Goal: Task Accomplishment & Management: Manage account settings

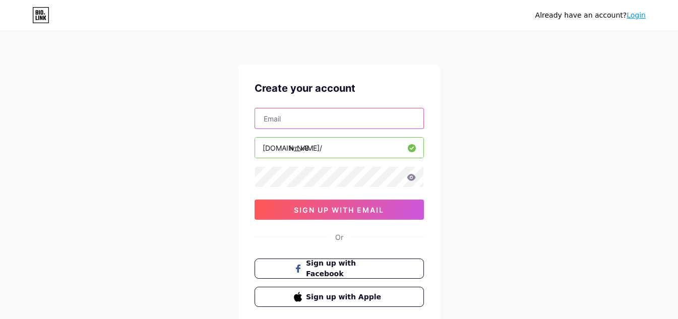
click at [316, 128] on input "text" at bounding box center [339, 118] width 168 height 20
type input "ahmedhriba4@gmail.com"
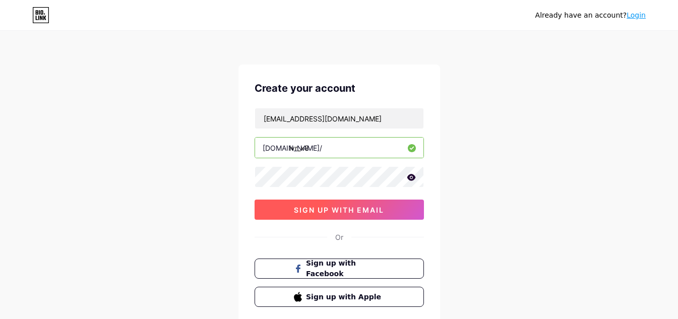
click at [363, 213] on span "sign up with email" at bounding box center [339, 210] width 90 height 9
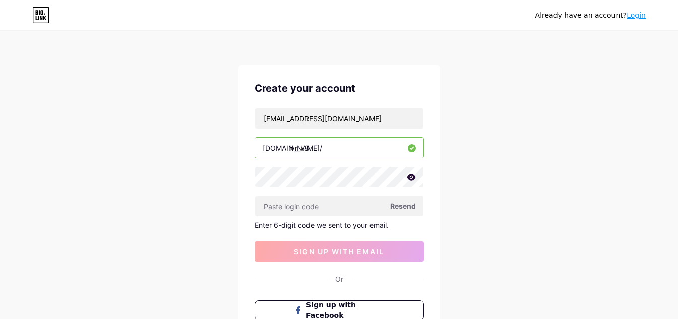
click at [396, 209] on span "Resend" at bounding box center [403, 206] width 26 height 11
click at [407, 205] on span "Resend" at bounding box center [403, 206] width 26 height 11
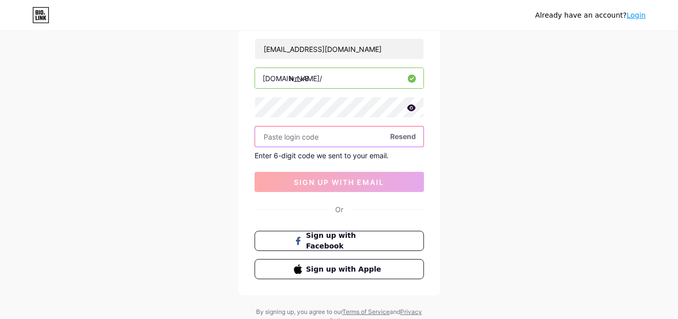
scroll to position [58, 0]
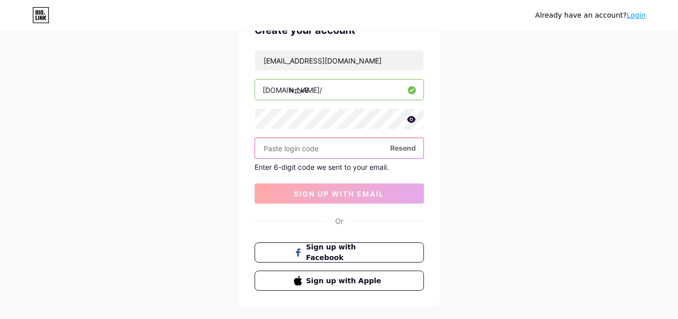
click at [309, 153] on input "text" at bounding box center [339, 148] width 168 height 20
click at [414, 150] on span "Resend" at bounding box center [403, 148] width 26 height 11
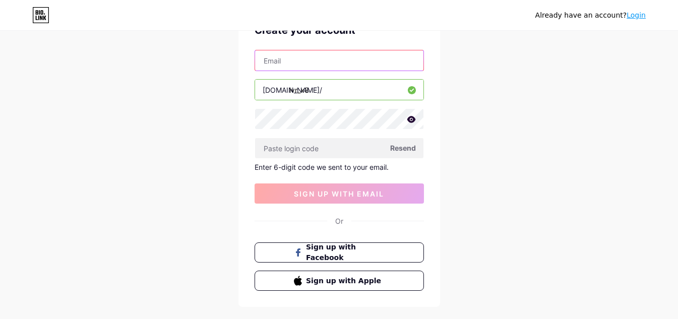
drag, startPoint x: 360, startPoint y: 58, endPoint x: 209, endPoint y: 73, distance: 151.3
click at [209, 73] on div "Already have an account? Login Create your account bio.link/ lvr_x8 Resend Ente…" at bounding box center [339, 155] width 678 height 427
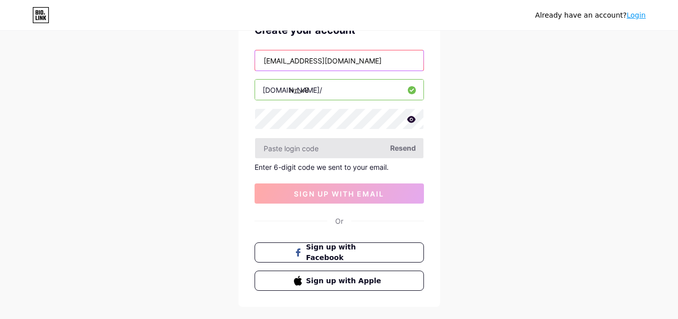
type input "ahmedhriba45@gmail.com"
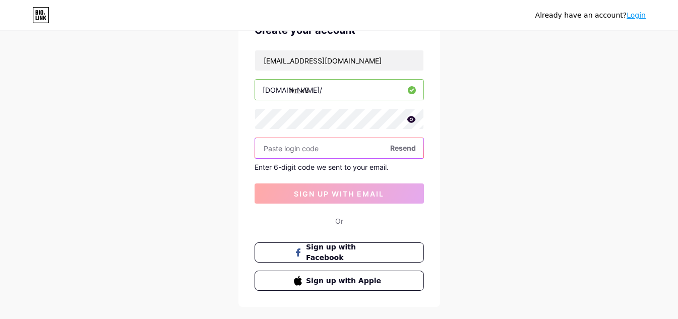
click at [392, 142] on input "text" at bounding box center [339, 148] width 168 height 20
click at [397, 149] on span "Resend" at bounding box center [403, 148] width 26 height 11
click at [399, 149] on span "Resend" at bounding box center [403, 148] width 26 height 11
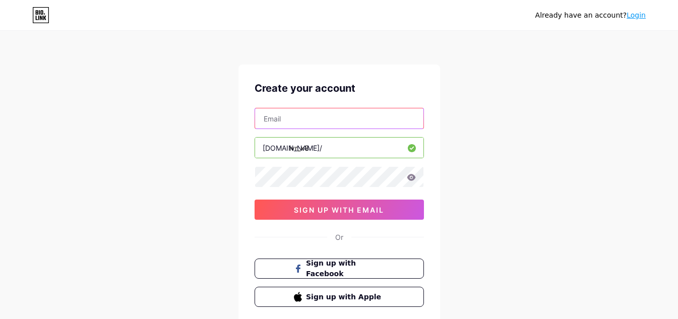
click at [317, 121] on input "text" at bounding box center [339, 118] width 168 height 20
type input "[EMAIL_ADDRESS][DOMAIN_NAME]"
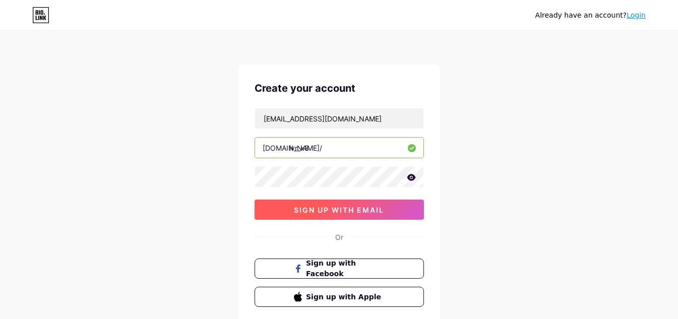
click at [292, 216] on button "sign up with email" at bounding box center [338, 210] width 169 height 20
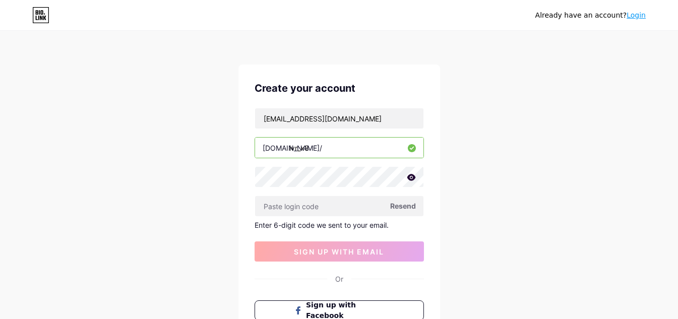
click at [396, 201] on span "Resend" at bounding box center [403, 206] width 26 height 11
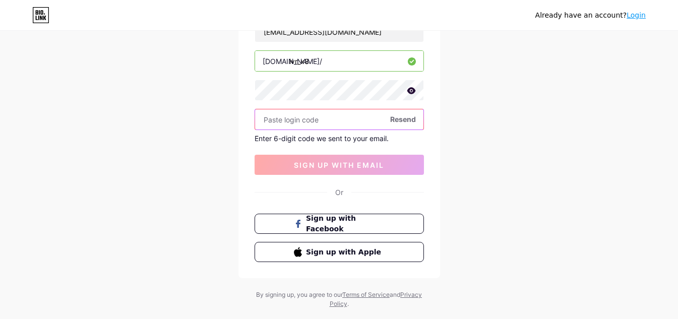
scroll to position [101, 0]
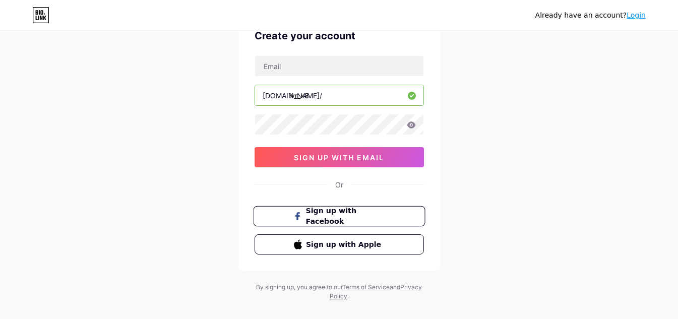
scroll to position [67, 0]
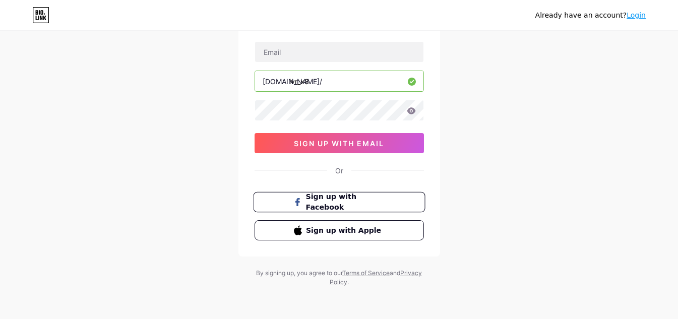
click at [340, 206] on span "Sign up with Facebook" at bounding box center [344, 202] width 79 height 22
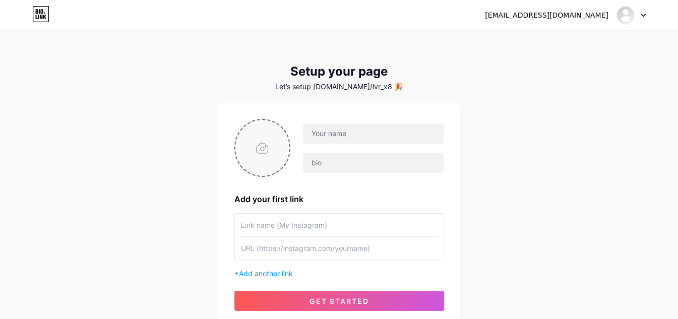
click at [280, 143] on input "file" at bounding box center [262, 148] width 54 height 56
type input "C:\fakepath\26016b29-6b75-46ae-b660-ffaaff899060.jfif"
click at [361, 134] on input "text" at bounding box center [373, 133] width 140 height 20
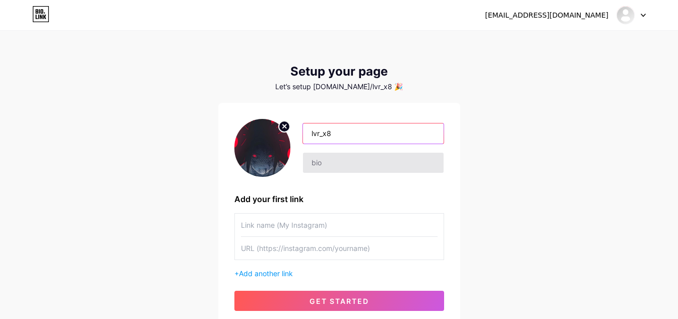
type input "lvr_x8"
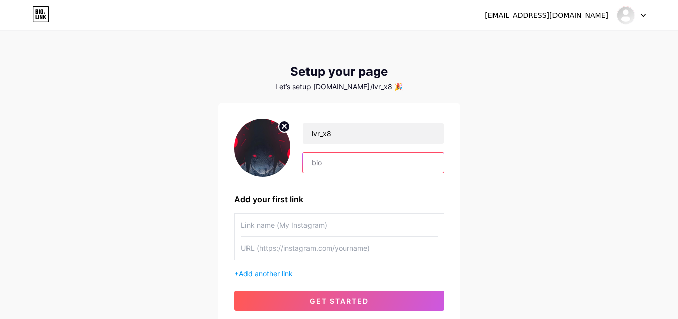
click at [341, 159] on input "text" at bounding box center [373, 163] width 140 height 20
type input "g"
click at [176, 214] on div "[EMAIL_ADDRESS][DOMAIN_NAME] Dashboard Logout Setup your page Let’s setup [DOMA…" at bounding box center [339, 179] width 678 height 359
click at [330, 170] on input "text" at bounding box center [373, 163] width 140 height 20
click at [336, 225] on input "text" at bounding box center [339, 225] width 197 height 23
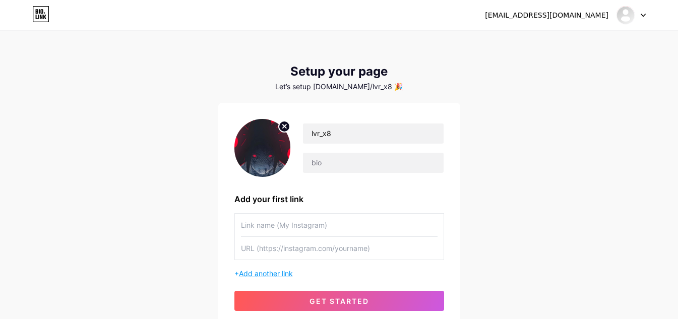
click at [273, 272] on span "Add another link" at bounding box center [266, 273] width 54 height 9
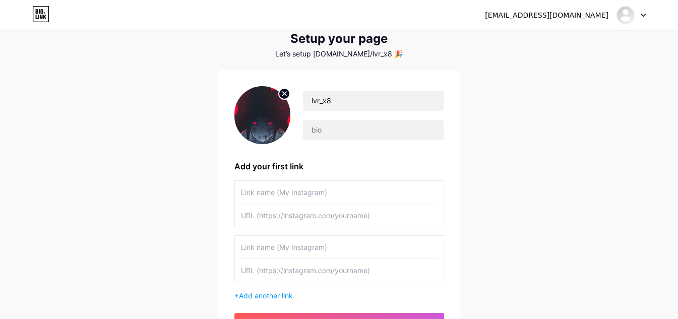
scroll to position [50, 0]
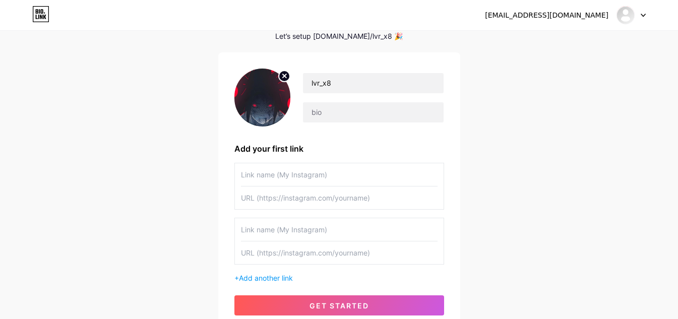
click at [295, 235] on input "text" at bounding box center [339, 229] width 197 height 23
paste input "[URL][DOMAIN_NAME]"
type input "h"
type input "discord"
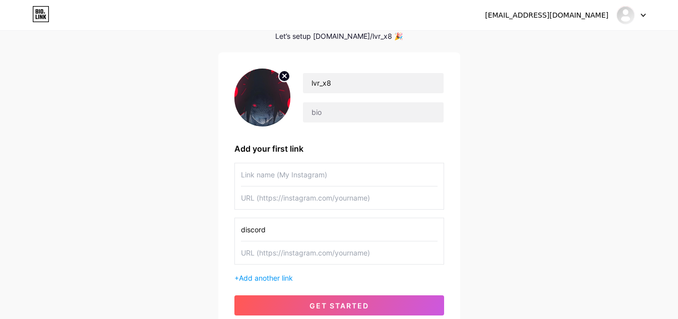
click at [293, 252] on input "text" at bounding box center [339, 252] width 197 height 23
paste input "[URL][DOMAIN_NAME]"
type input "[URL][DOMAIN_NAME]"
click at [297, 178] on input "text" at bounding box center [339, 174] width 197 height 23
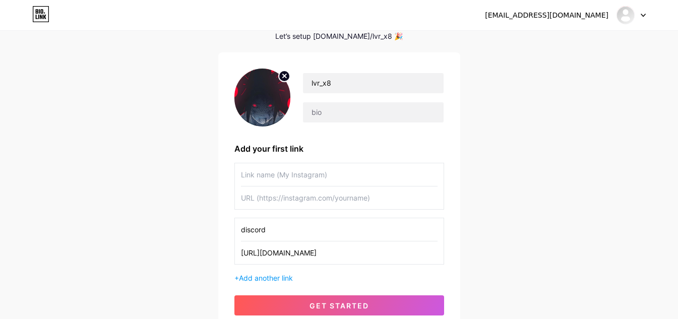
scroll to position [0, 0]
type input "instagram"
click at [294, 202] on input "text" at bounding box center [339, 197] width 197 height 23
paste input "[URL][DOMAIN_NAME][DOMAIN_NAME]"
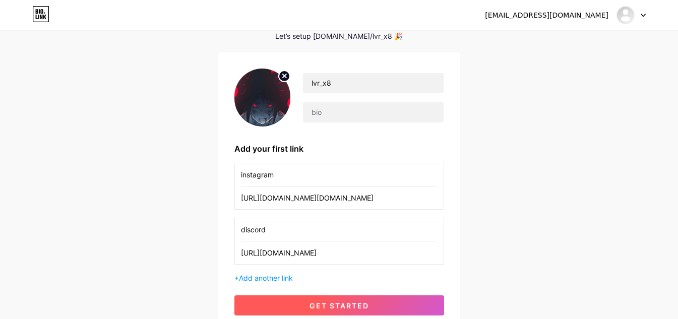
type input "[URL][DOMAIN_NAME][DOMAIN_NAME]"
click at [309, 300] on button "get started" at bounding box center [339, 305] width 210 height 20
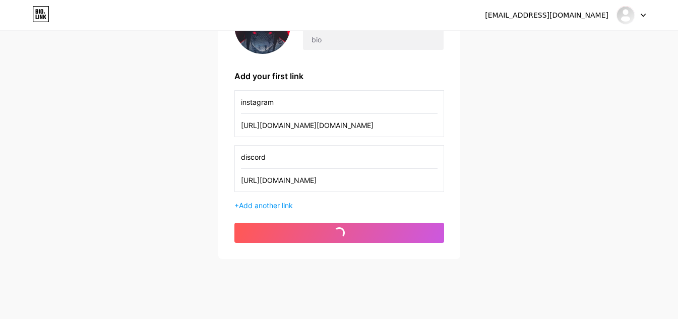
scroll to position [136, 0]
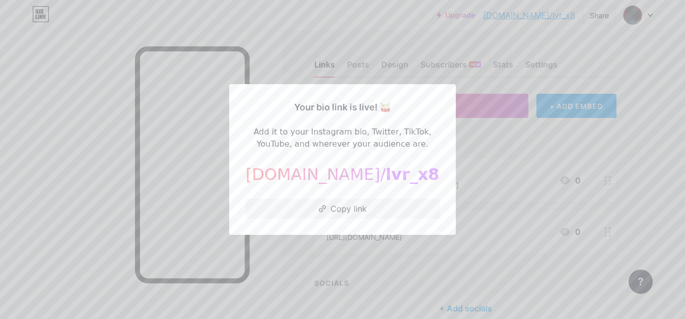
click at [332, 243] on div at bounding box center [342, 159] width 685 height 319
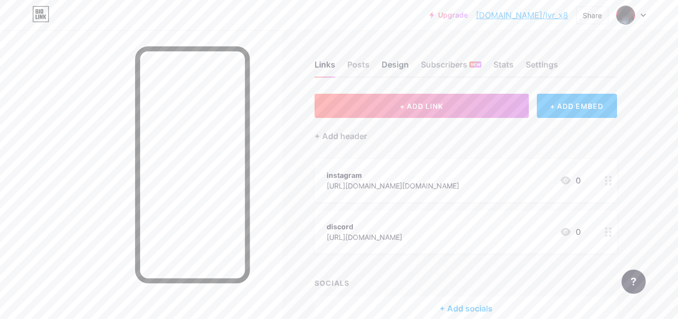
click at [386, 67] on div "Design" at bounding box center [394, 67] width 27 height 18
click at [536, 72] on div "Settings" at bounding box center [542, 67] width 32 height 18
click at [457, 67] on div "Subscribers NEW" at bounding box center [451, 67] width 60 height 18
click at [416, 66] on div "Links Posts Design Subscribers NEW Stats Settings" at bounding box center [465, 59] width 302 height 35
click at [399, 65] on div "Design" at bounding box center [394, 67] width 27 height 18
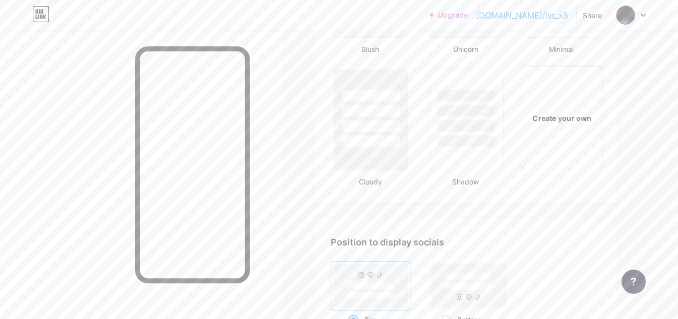
scroll to position [1109, 0]
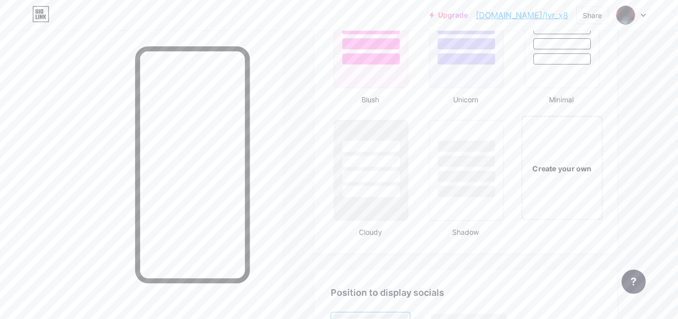
click at [548, 152] on div "Create your own" at bounding box center [561, 168] width 81 height 104
click at [558, 157] on div "Create your own" at bounding box center [561, 168] width 77 height 101
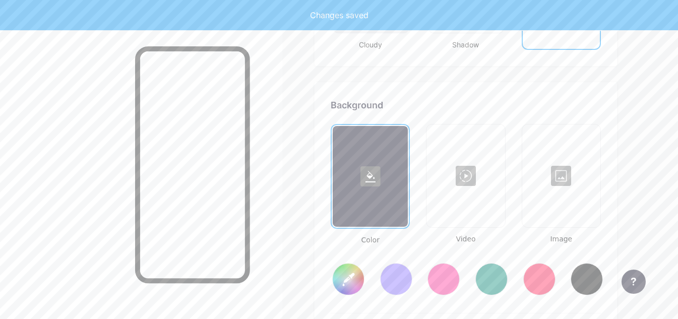
scroll to position [1338, 0]
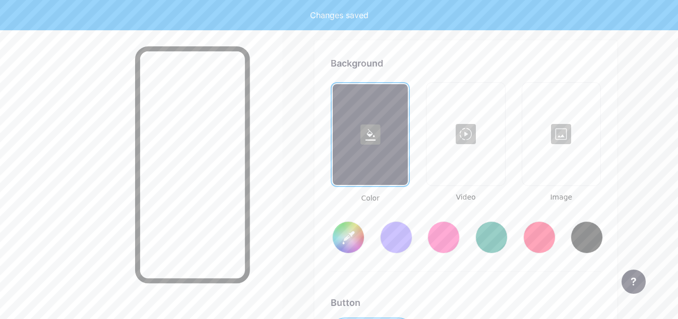
type input "#ffffff"
type input "#000000"
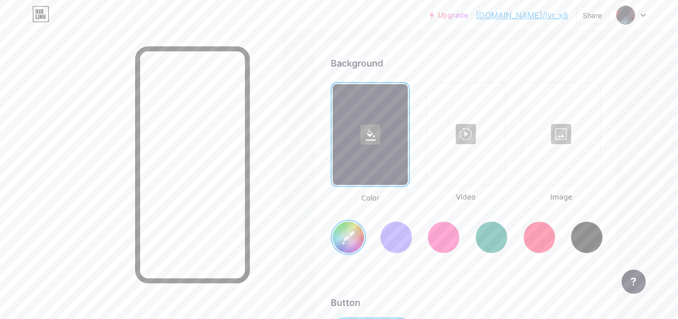
type input "#ffffff"
click at [549, 138] on div at bounding box center [561, 134] width 76 height 101
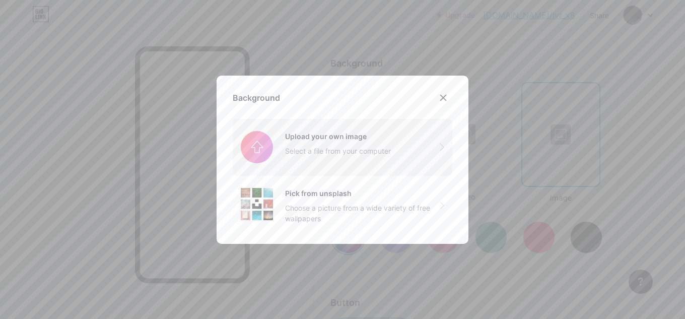
click at [377, 159] on input "file" at bounding box center [343, 147] width 220 height 56
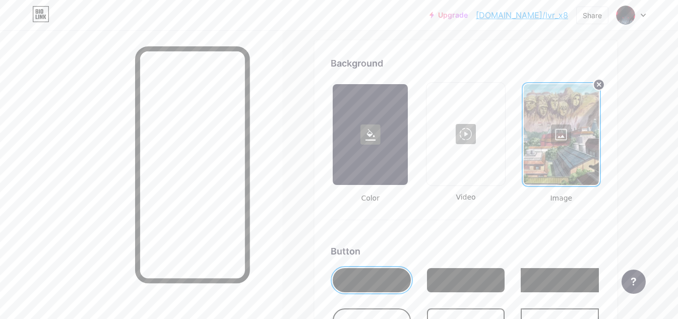
click at [379, 155] on div at bounding box center [370, 134] width 75 height 101
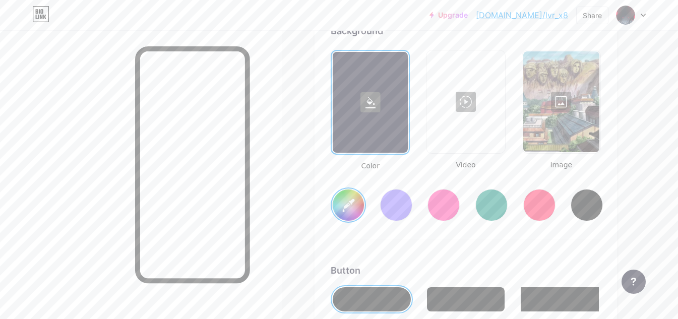
scroll to position [1388, 0]
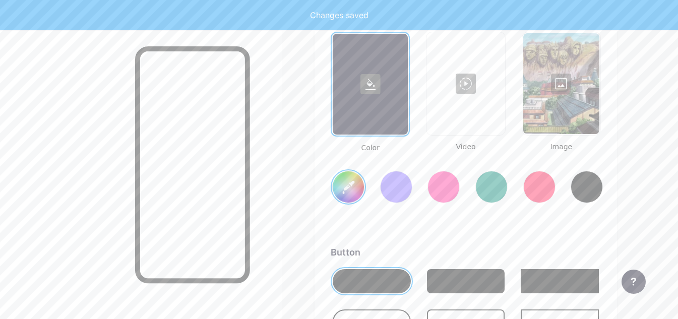
click at [353, 187] on input "#ffffff" at bounding box center [348, 186] width 31 height 31
type input "#f81b1b"
click at [557, 104] on div at bounding box center [561, 83] width 76 height 101
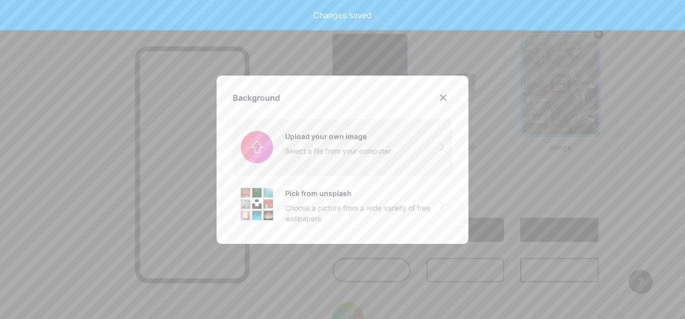
click at [356, 158] on input "file" at bounding box center [343, 147] width 220 height 56
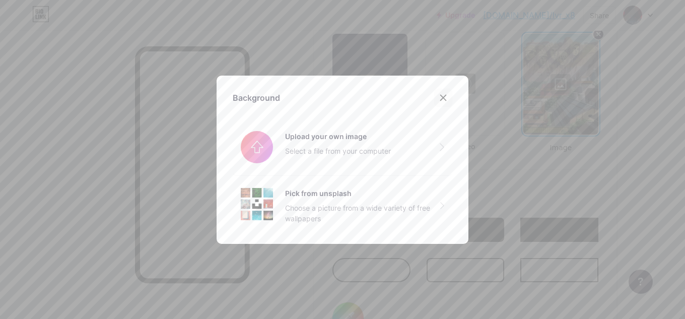
click at [443, 96] on icon at bounding box center [443, 98] width 8 height 8
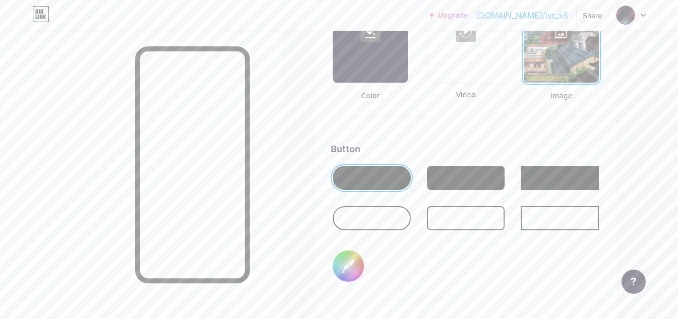
scroll to position [1489, 0]
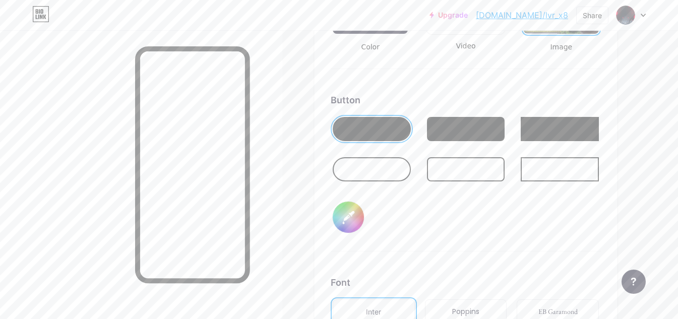
click at [387, 167] on div at bounding box center [372, 169] width 78 height 24
click at [351, 218] on input "#000000" at bounding box center [348, 217] width 31 height 31
drag, startPoint x: 451, startPoint y: 210, endPoint x: 453, endPoint y: 204, distance: 6.2
click at [451, 209] on div "Button #b40404" at bounding box center [466, 172] width 270 height 158
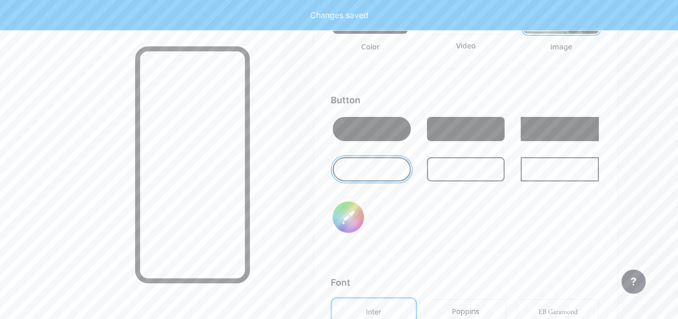
click at [402, 138] on div at bounding box center [372, 129] width 78 height 24
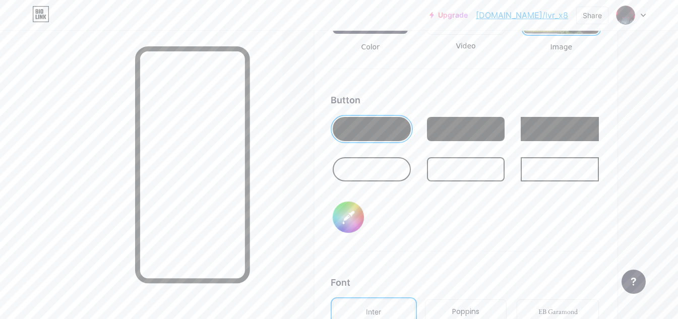
click at [469, 138] on div at bounding box center [466, 129] width 78 height 24
click at [352, 212] on input "#b40404" at bounding box center [348, 217] width 31 height 31
drag, startPoint x: 351, startPoint y: 205, endPoint x: 351, endPoint y: 211, distance: 6.6
click at [351, 208] on input "#b40404" at bounding box center [348, 217] width 31 height 31
type input "#000000"
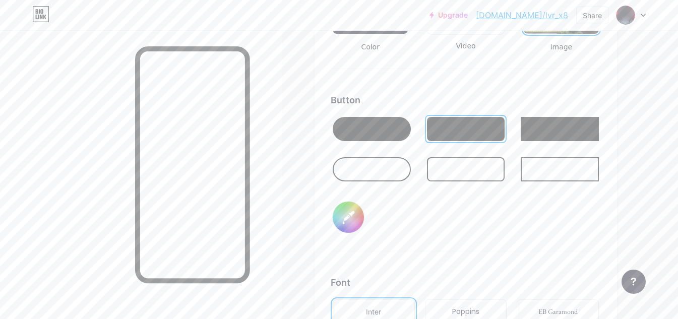
click at [349, 204] on input "#000000" at bounding box center [348, 217] width 31 height 31
click at [495, 217] on div "Button #000000" at bounding box center [466, 172] width 270 height 158
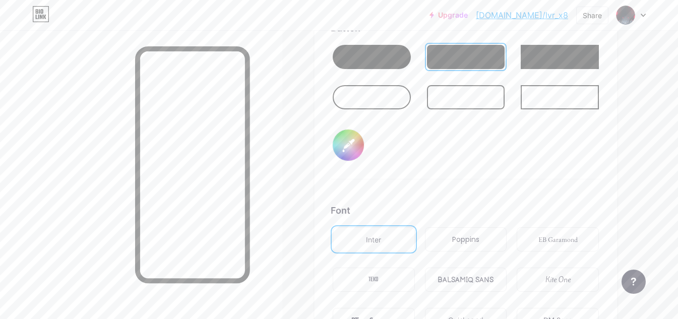
scroll to position [1640, 0]
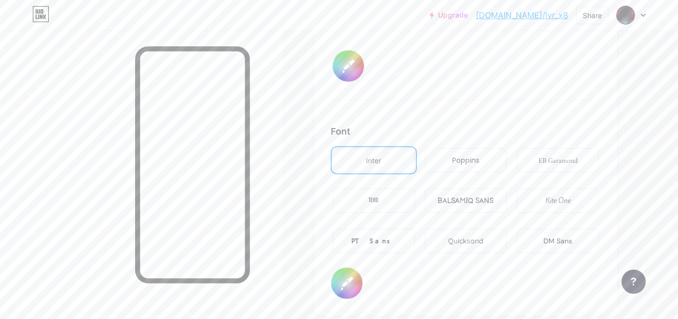
click at [383, 199] on div "TEKO" at bounding box center [374, 200] width 82 height 24
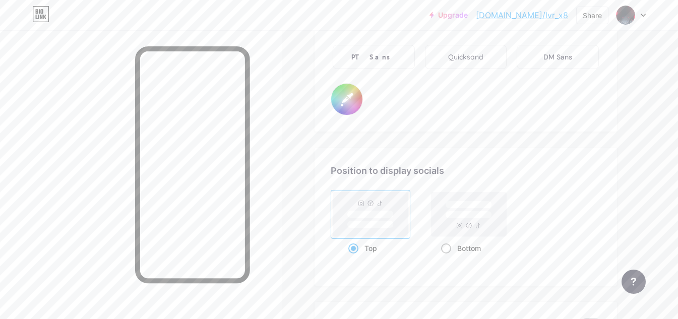
scroll to position [1842, 0]
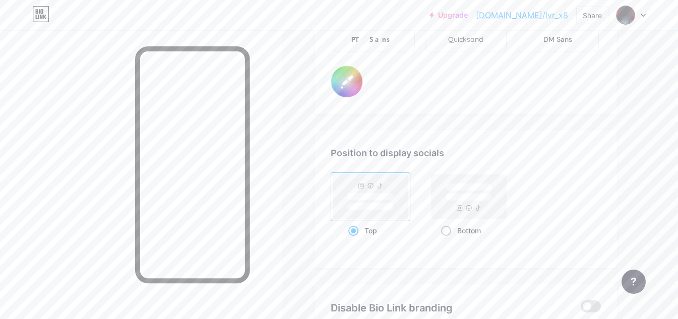
click at [468, 205] on rect at bounding box center [468, 196] width 75 height 44
click at [447, 240] on input "Bottom" at bounding box center [444, 243] width 7 height 7
radio input "true"
click at [375, 204] on rect at bounding box center [370, 207] width 46 height 8
click at [355, 240] on input "Top" at bounding box center [351, 243] width 7 height 7
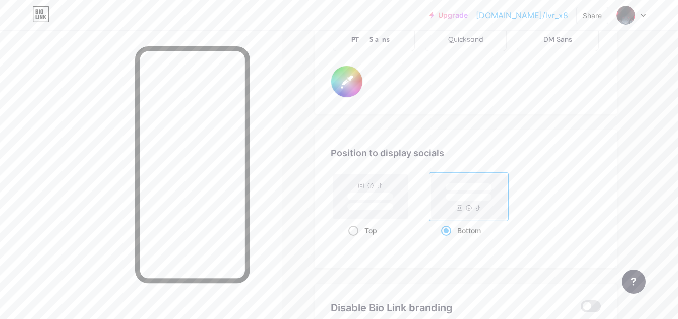
radio input "true"
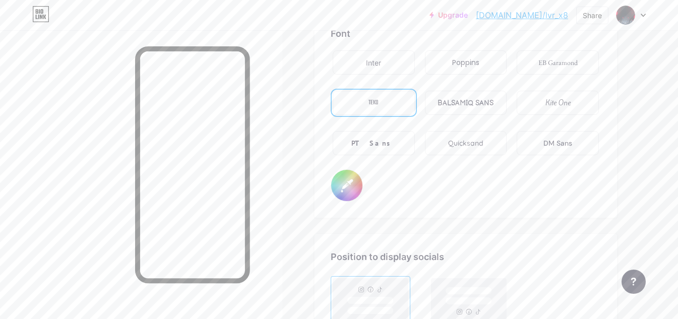
scroll to position [1691, 0]
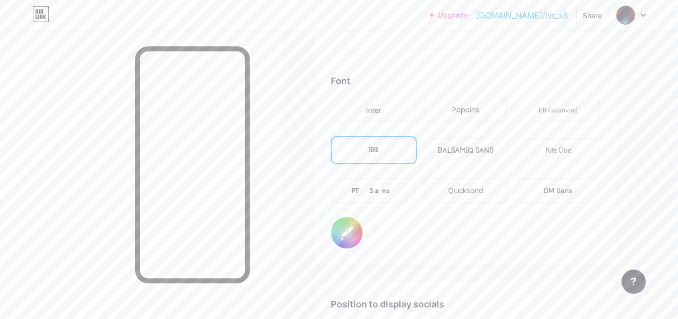
click at [565, 150] on div "Kite One" at bounding box center [557, 150] width 25 height 11
click at [471, 194] on div "Quicksand" at bounding box center [465, 190] width 35 height 11
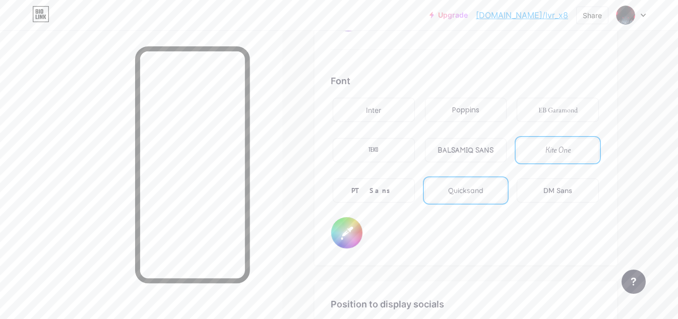
click at [390, 194] on div "PT Sans" at bounding box center [374, 190] width 82 height 24
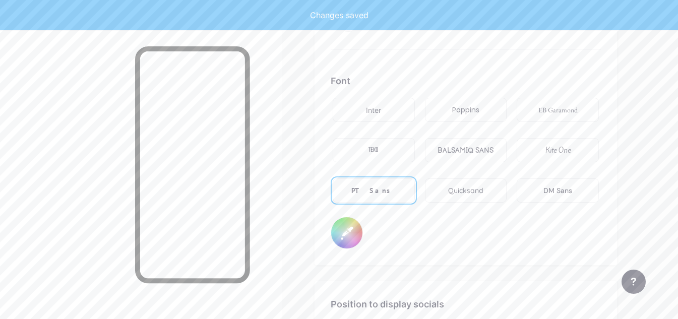
click at [395, 116] on div "Inter" at bounding box center [374, 110] width 82 height 24
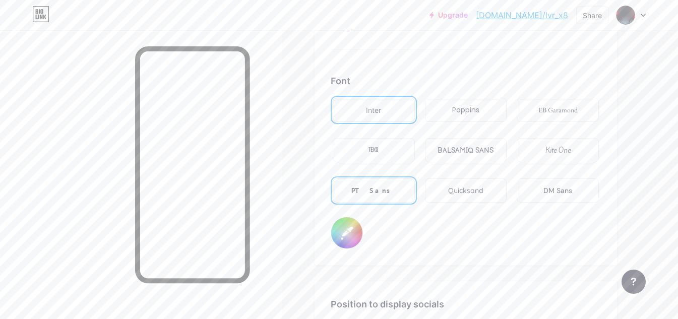
click at [428, 112] on div "Poppins" at bounding box center [466, 110] width 82 height 24
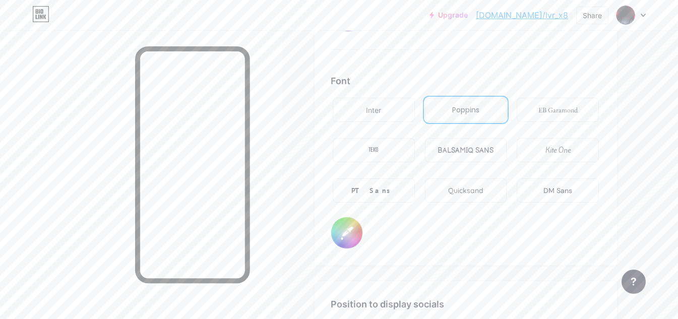
click at [539, 110] on div "EB Garamond" at bounding box center [557, 110] width 39 height 11
click at [402, 157] on div "TEKO" at bounding box center [374, 150] width 82 height 24
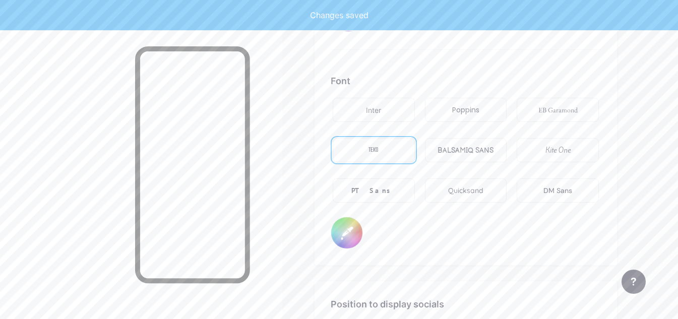
click at [450, 153] on div "BALSAMIQ SANS" at bounding box center [465, 150] width 56 height 11
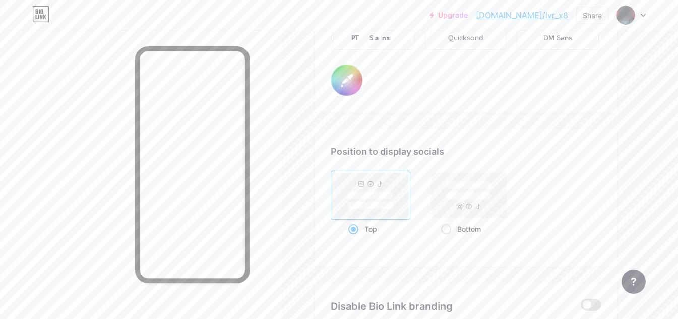
scroll to position [1785, 0]
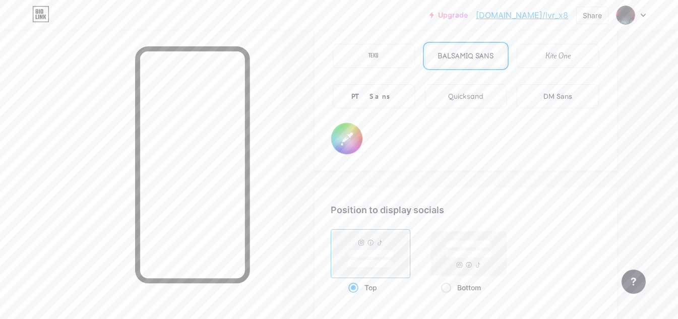
click at [349, 143] on input "#000000" at bounding box center [346, 138] width 31 height 31
type input "#cc0000"
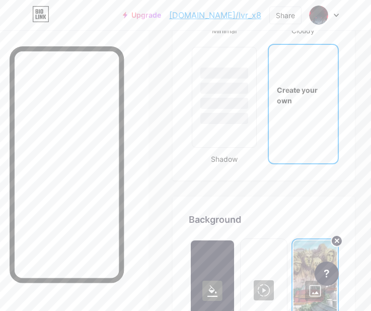
scroll to position [1734, 0]
click at [296, 126] on div "Create your own" at bounding box center [303, 94] width 69 height 101
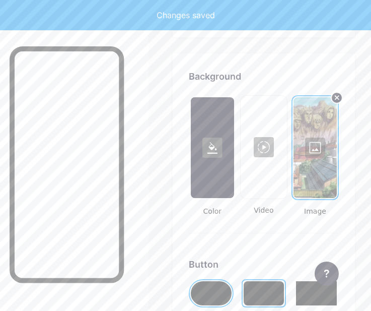
scroll to position [1890, 0]
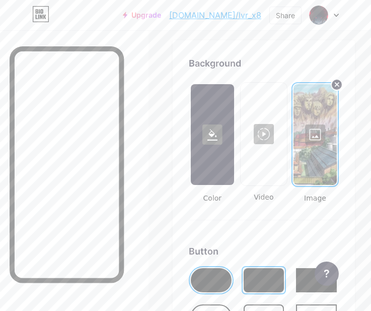
click at [326, 117] on div at bounding box center [315, 134] width 43 height 101
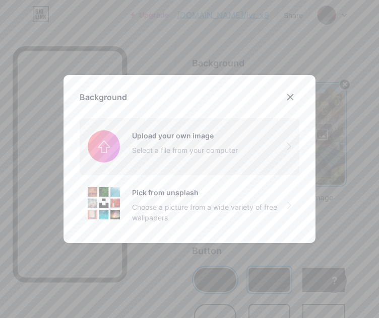
click at [177, 146] on input "file" at bounding box center [190, 146] width 220 height 56
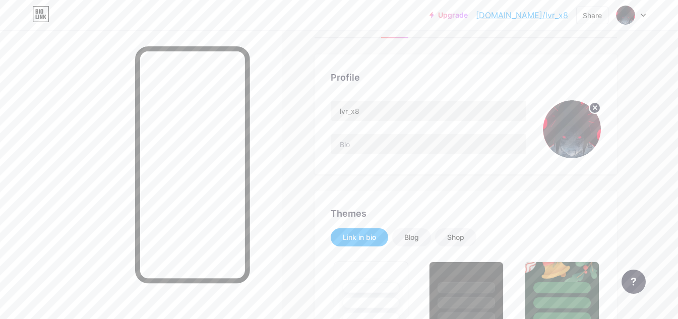
scroll to position [0, 0]
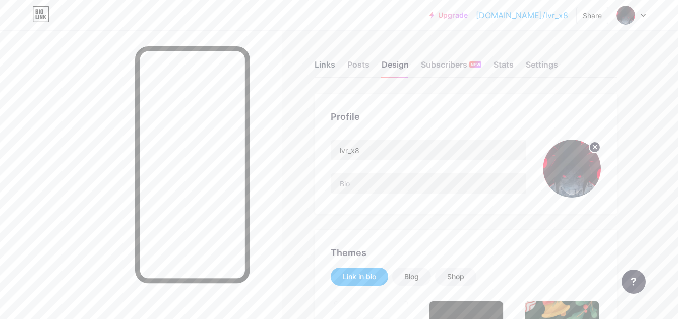
click at [335, 60] on div "Links" at bounding box center [324, 67] width 21 height 18
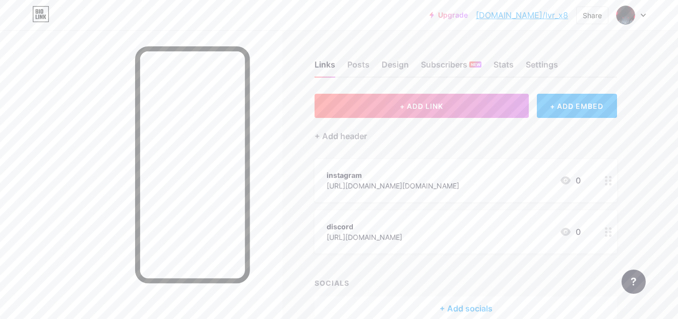
click at [648, 12] on div "Upgrade [DOMAIN_NAME]/lvr_x8... [DOMAIN_NAME]/lvr_x8 Share Switch accounts lvr_…" at bounding box center [339, 15] width 678 height 18
click at [645, 14] on icon at bounding box center [643, 15] width 4 height 3
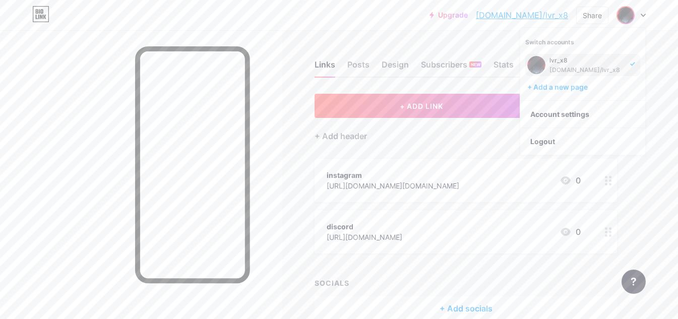
click at [645, 13] on div at bounding box center [630, 15] width 29 height 18
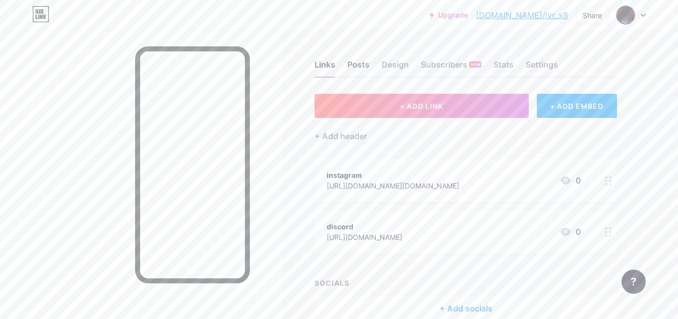
click at [362, 62] on div "Posts" at bounding box center [358, 67] width 22 height 18
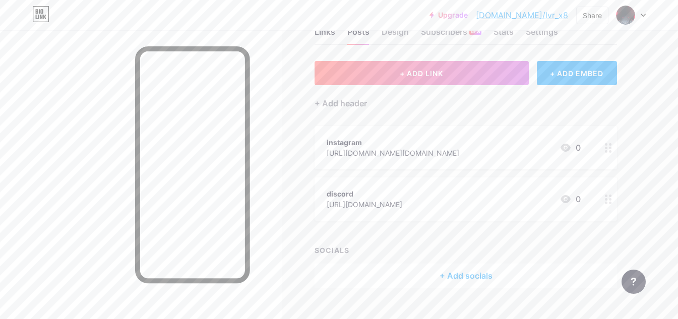
scroll to position [50, 0]
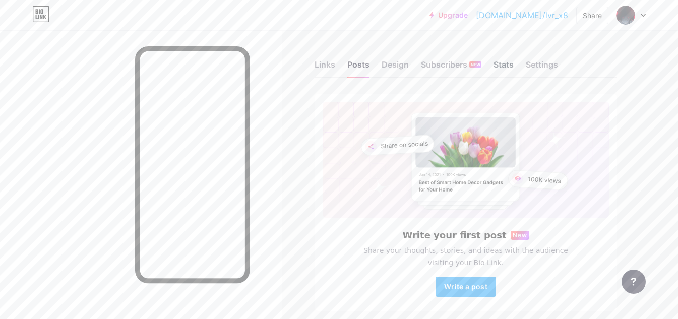
click at [501, 71] on div "Stats" at bounding box center [503, 67] width 20 height 18
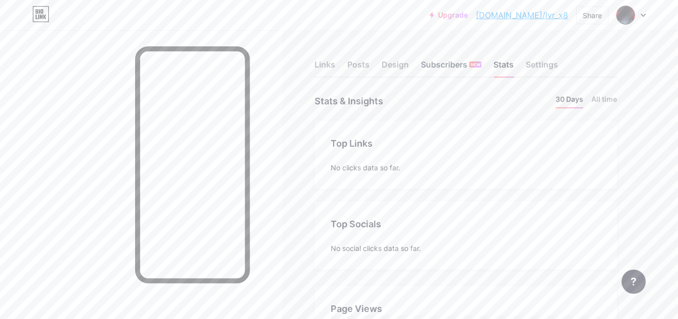
click at [449, 68] on div "Subscribers NEW" at bounding box center [451, 67] width 60 height 18
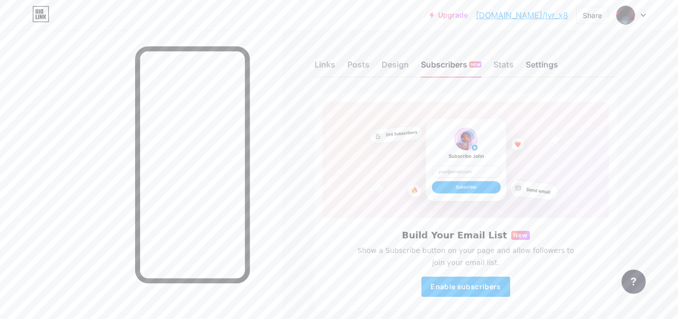
click at [532, 67] on div "Settings" at bounding box center [542, 67] width 32 height 18
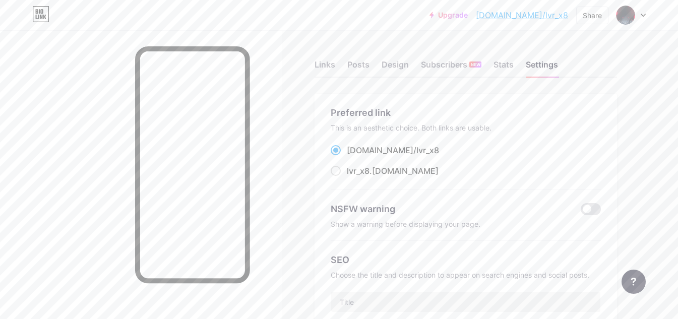
click at [548, 17] on link "[DOMAIN_NAME]/lvr_x8" at bounding box center [522, 15] width 92 height 12
